Goal: Information Seeking & Learning: Compare options

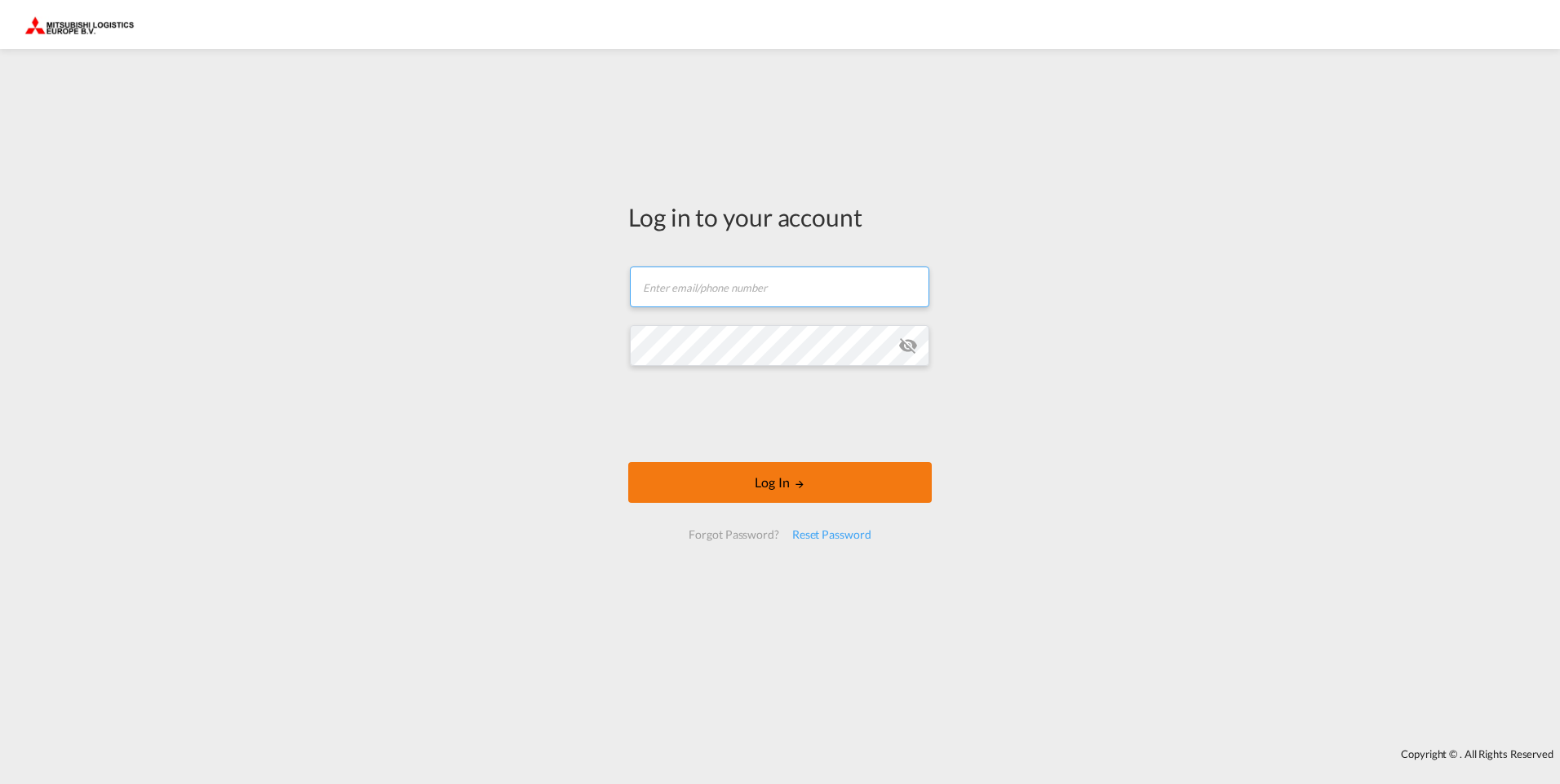
type input "[EMAIL_ADDRESS][DOMAIN_NAME]"
click at [737, 485] on button "Log In" at bounding box center [779, 483] width 303 height 41
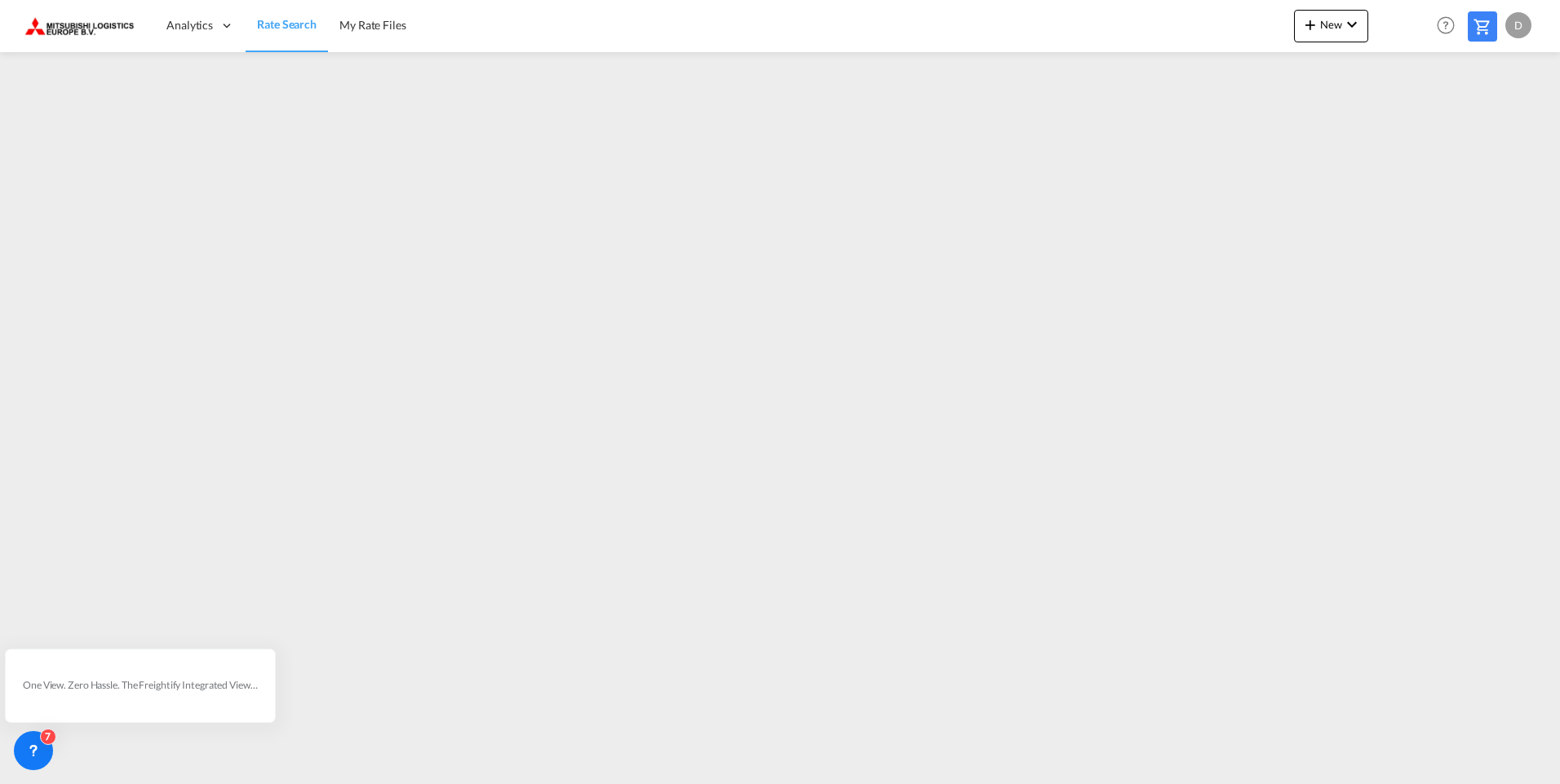
click at [1516, 20] on div "D" at bounding box center [1518, 25] width 26 height 26
click at [1475, 123] on button "Logout" at bounding box center [1499, 125] width 106 height 33
